Goal: Information Seeking & Learning: Learn about a topic

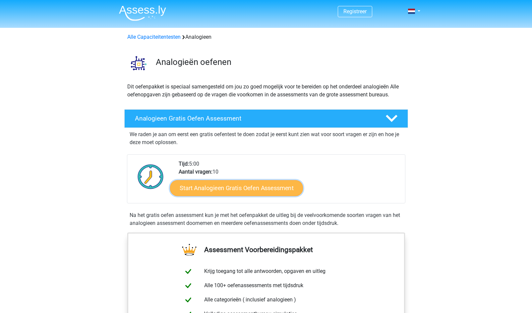
click at [252, 187] on link "Start Analogieen Gratis Oefen Assessment" at bounding box center [236, 188] width 133 height 16
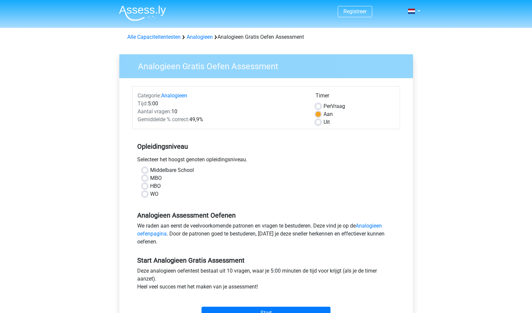
click at [150, 177] on label "MBO" at bounding box center [156, 178] width 12 height 8
click at [143, 177] on input "MBO" at bounding box center [144, 177] width 5 height 7
radio input "true"
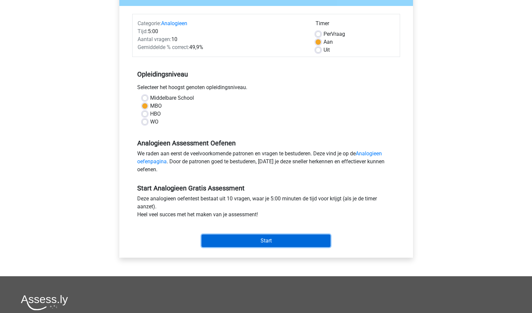
click at [268, 243] on input "Start" at bounding box center [265, 241] width 129 height 13
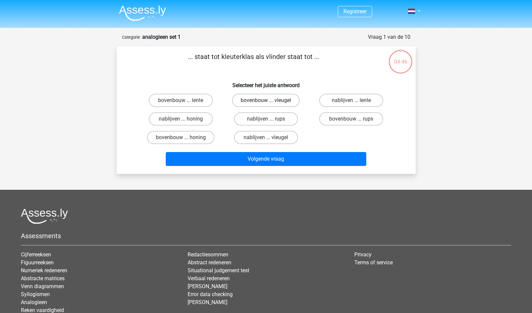
click at [260, 99] on label "bovenbouw ... vleugel" at bounding box center [266, 100] width 68 height 13
click at [266, 100] on input "bovenbouw ... vleugel" at bounding box center [268, 102] width 4 height 4
radio input "true"
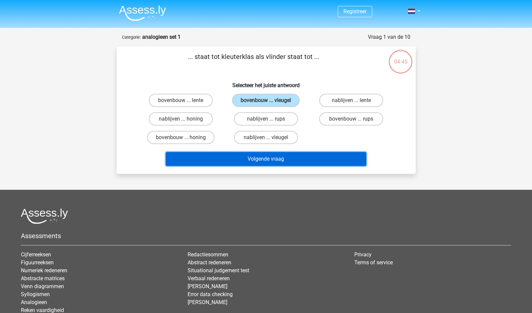
click at [268, 163] on button "Volgende vraag" at bounding box center [266, 159] width 200 height 14
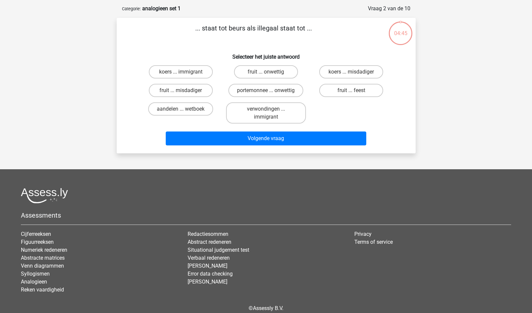
scroll to position [33, 0]
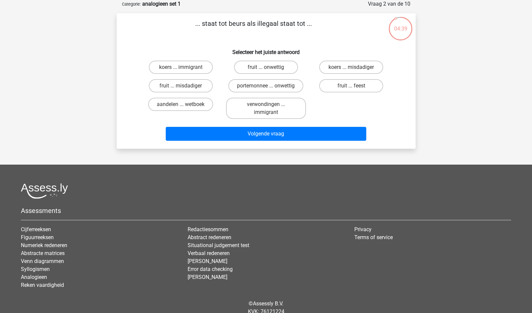
click at [266, 67] on input "fruit ... onwettig" at bounding box center [268, 69] width 4 height 4
radio input "true"
click at [171, 106] on label "aandelen ... wetboek" at bounding box center [180, 104] width 65 height 13
click at [181, 106] on input "aandelen ... wetboek" at bounding box center [183, 106] width 4 height 4
radio input "true"
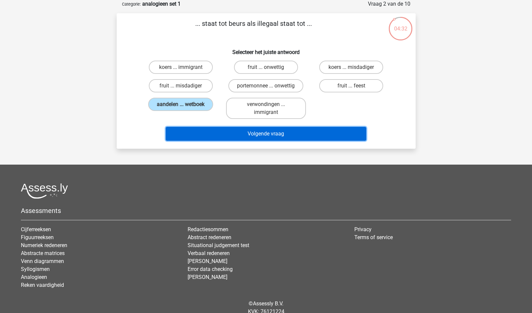
click at [266, 138] on button "Volgende vraag" at bounding box center [266, 134] width 200 height 14
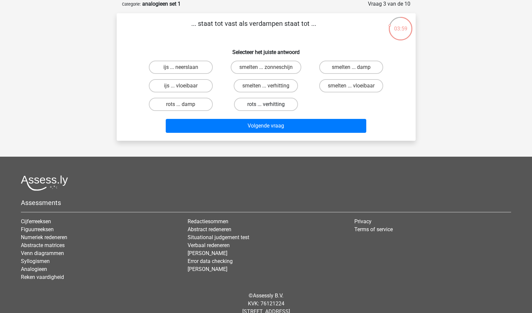
click at [255, 106] on label "rots ... verhitting" at bounding box center [266, 104] width 64 height 13
click at [266, 106] on input "rots ... verhitting" at bounding box center [268, 106] width 4 height 4
radio input "true"
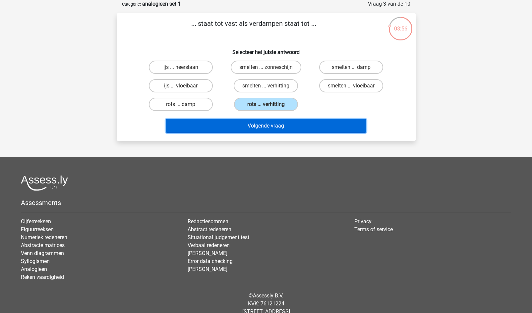
click at [269, 126] on button "Volgende vraag" at bounding box center [266, 126] width 200 height 14
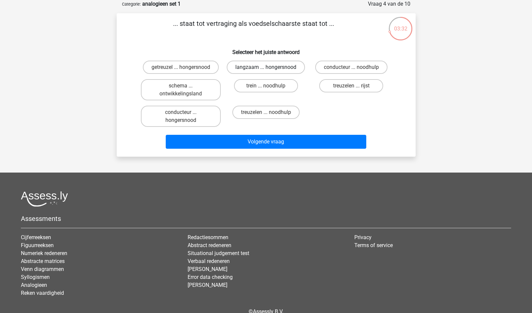
click at [269, 67] on label "langzaam ... hongersnood" at bounding box center [266, 67] width 78 height 13
click at [269, 67] on input "langzaam ... hongersnood" at bounding box center [268, 69] width 4 height 4
radio input "true"
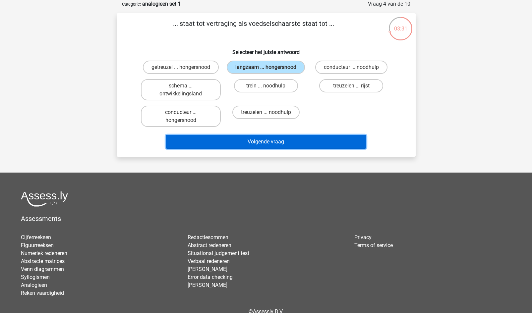
click at [259, 144] on button "Volgende vraag" at bounding box center [266, 142] width 200 height 14
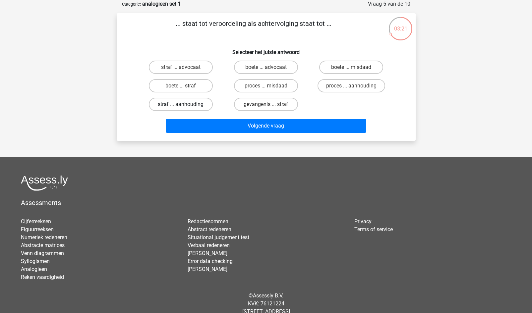
click at [188, 102] on label "straf ... aanhouding" at bounding box center [181, 104] width 64 height 13
click at [185, 104] on input "straf ... aanhouding" at bounding box center [183, 106] width 4 height 4
radio input "true"
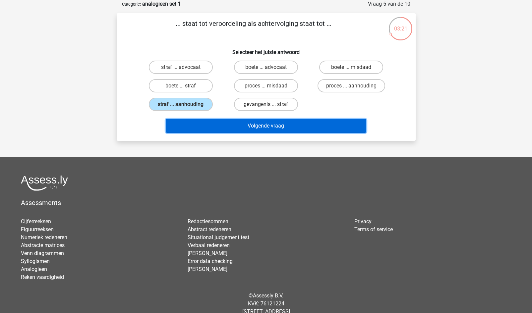
click at [236, 120] on button "Volgende vraag" at bounding box center [266, 126] width 200 height 14
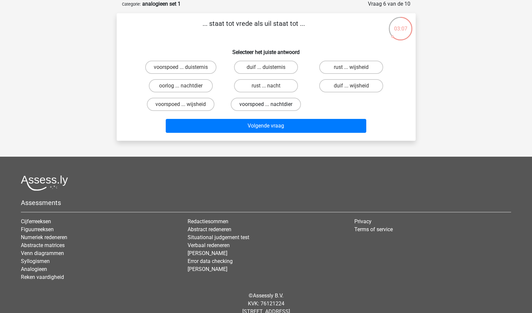
click at [249, 104] on label "voorspoed ... nachtdier" at bounding box center [266, 104] width 70 height 13
click at [266, 104] on input "voorspoed ... nachtdier" at bounding box center [268, 106] width 4 height 4
radio input "true"
click at [343, 63] on label "rust ... wijsheid" at bounding box center [351, 67] width 64 height 13
click at [351, 67] on input "rust ... wijsheid" at bounding box center [353, 69] width 4 height 4
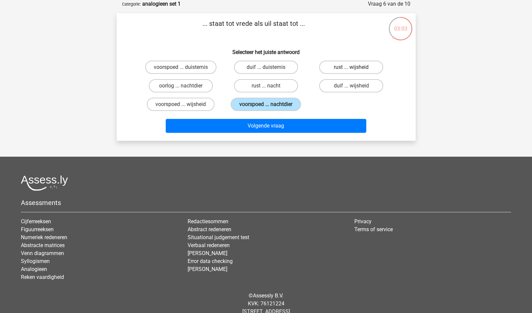
radio input "true"
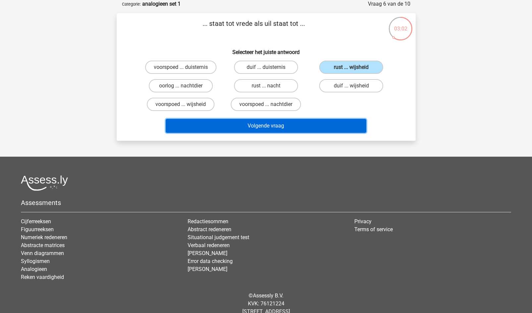
click at [278, 127] on button "Volgende vraag" at bounding box center [266, 126] width 200 height 14
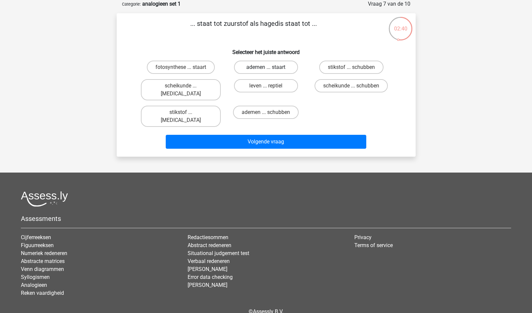
click at [257, 66] on label "ademen ... staart" at bounding box center [266, 67] width 64 height 13
click at [266, 67] on input "ademen ... staart" at bounding box center [268, 69] width 4 height 4
radio input "true"
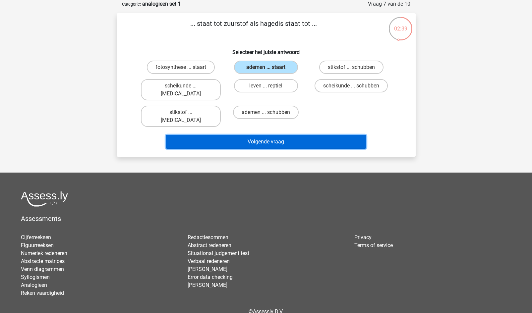
click at [259, 135] on button "Volgende vraag" at bounding box center [266, 142] width 200 height 14
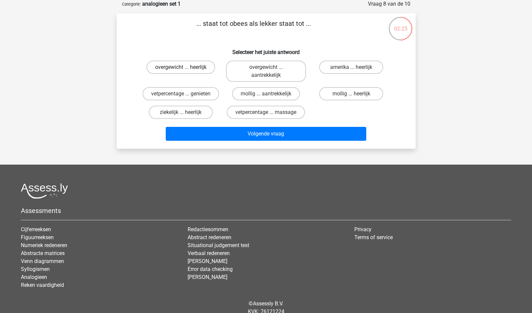
click at [189, 68] on label "overgewicht ... heerlijk" at bounding box center [180, 67] width 69 height 13
click at [185, 68] on input "overgewicht ... heerlijk" at bounding box center [183, 69] width 4 height 4
radio input "true"
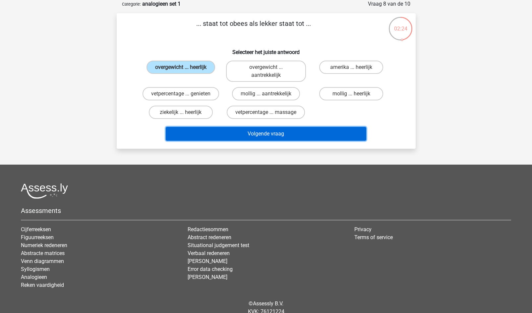
click at [263, 138] on button "Volgende vraag" at bounding box center [266, 134] width 200 height 14
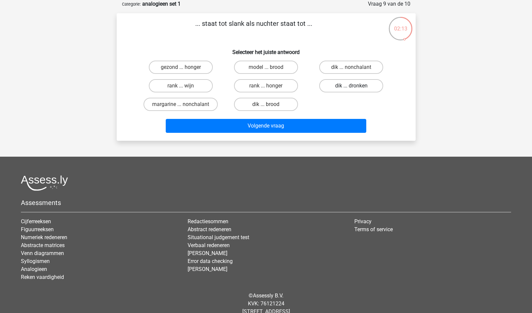
click at [352, 85] on label "dik ... dronken" at bounding box center [351, 85] width 64 height 13
click at [352, 86] on input "dik ... dronken" at bounding box center [353, 88] width 4 height 4
radio input "true"
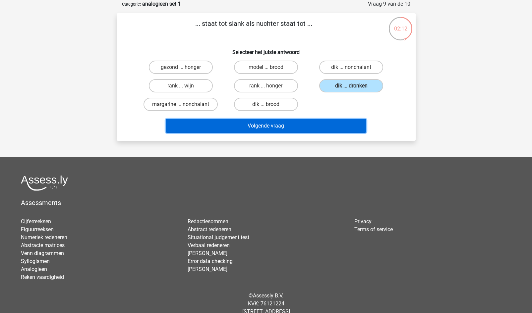
click at [293, 125] on button "Volgende vraag" at bounding box center [266, 126] width 200 height 14
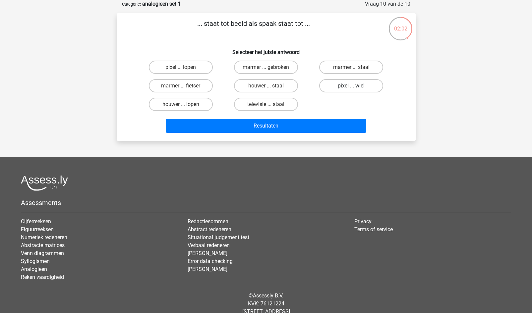
click at [341, 86] on label "pixel ... wiel" at bounding box center [351, 85] width 64 height 13
click at [351, 86] on input "pixel ... wiel" at bounding box center [353, 88] width 4 height 4
radio input "true"
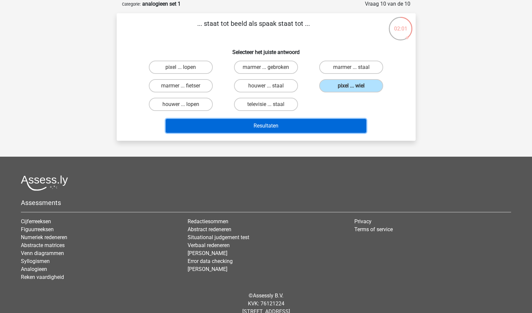
click at [270, 125] on button "Resultaten" at bounding box center [266, 126] width 200 height 14
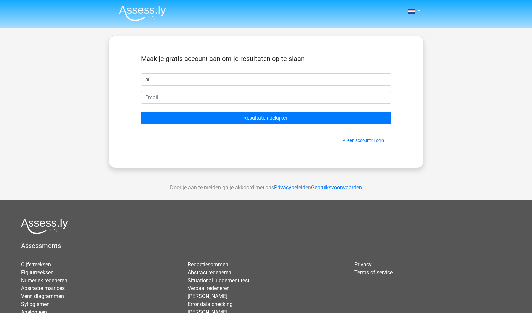
type input "a"
type input "[PERSON_NAME]"
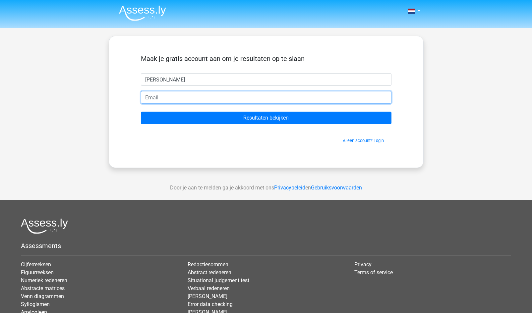
click at [235, 98] on input "email" at bounding box center [266, 97] width 251 height 13
type input "[PERSON_NAME][EMAIL_ADDRESS][DOMAIN_NAME]"
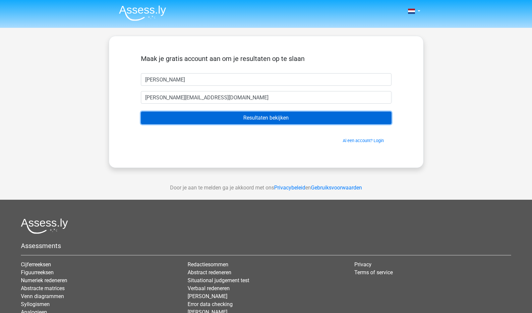
click at [180, 116] on input "Resultaten bekijken" at bounding box center [266, 118] width 251 height 13
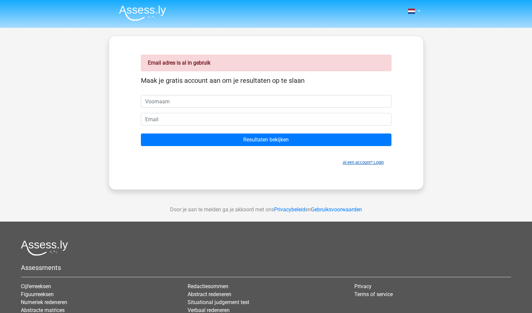
click at [360, 163] on link "Al een account? Login" at bounding box center [363, 162] width 41 height 5
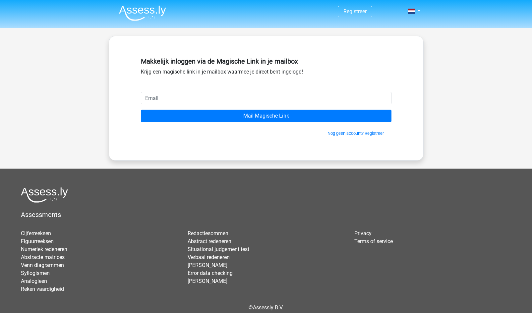
click at [185, 96] on input "email" at bounding box center [266, 98] width 251 height 13
type input "maurice.vangijn@gmail.com"
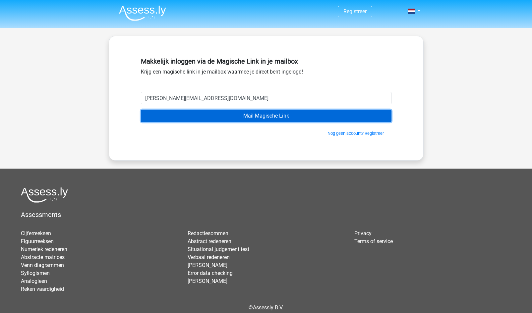
click at [204, 114] on input "Mail Magische Link" at bounding box center [266, 116] width 251 height 13
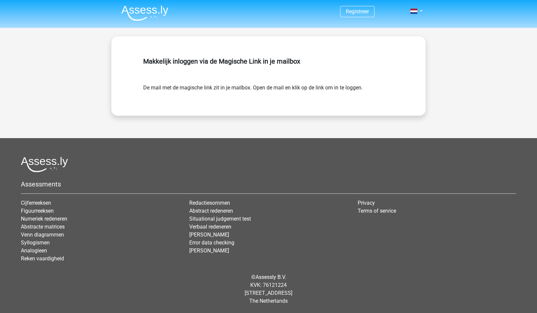
click at [261, 62] on h5 "Makkelijk inloggen via de Magische Link in je mailbox" at bounding box center [268, 61] width 251 height 8
